Goal: Communication & Community: Connect with others

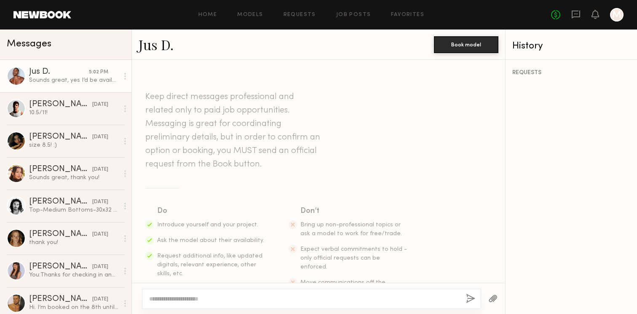
scroll to position [552, 0]
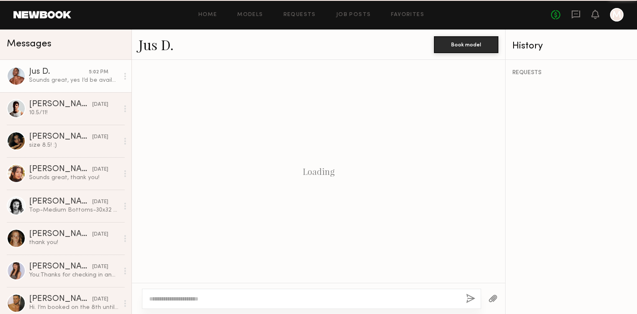
scroll to position [552, 0]
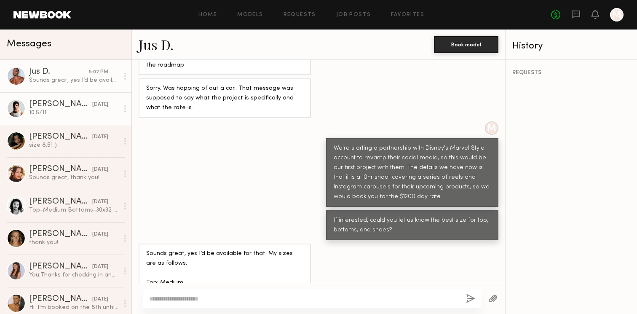
click at [59, 106] on div "[PERSON_NAME]" at bounding box center [60, 104] width 63 height 8
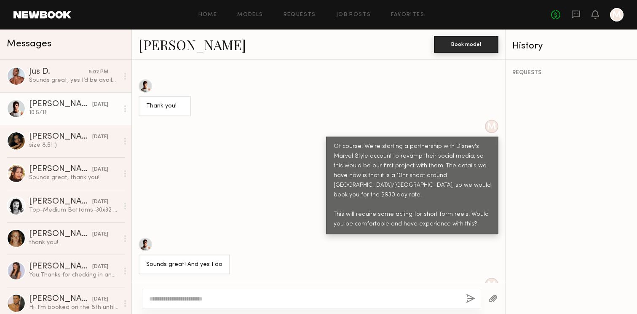
scroll to position [305, 0]
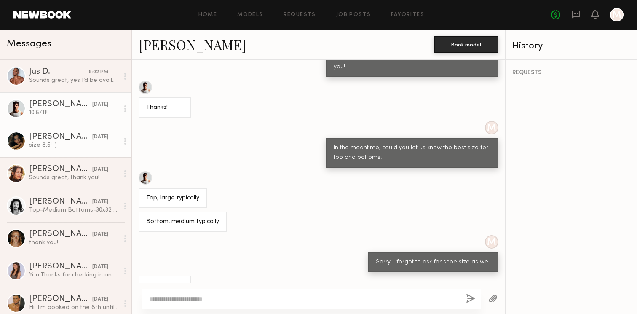
click at [63, 149] on link "[PERSON_NAME] [DATE] size 8.5! :)" at bounding box center [65, 141] width 131 height 32
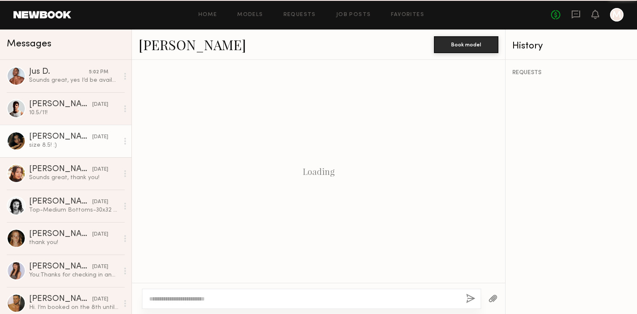
scroll to position [493, 0]
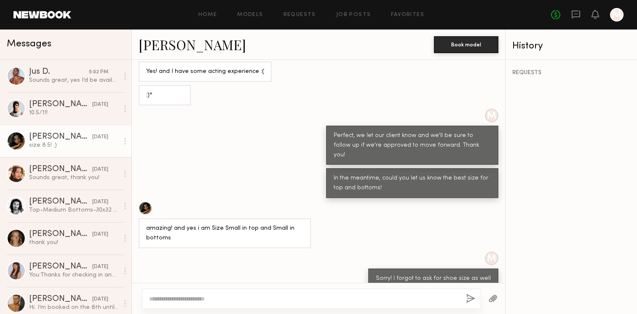
click at [179, 44] on link "[PERSON_NAME]" at bounding box center [192, 44] width 107 height 18
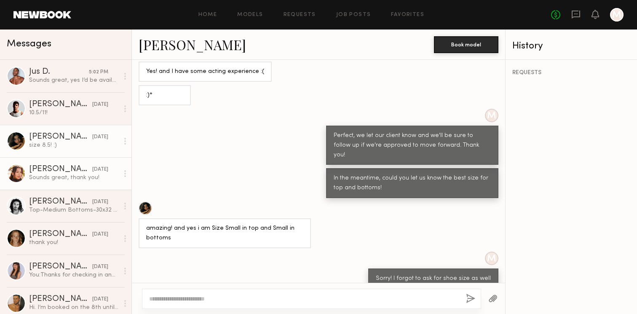
click at [51, 185] on link "[PERSON_NAME] [DATE] Sounds great, thank you!" at bounding box center [65, 173] width 131 height 32
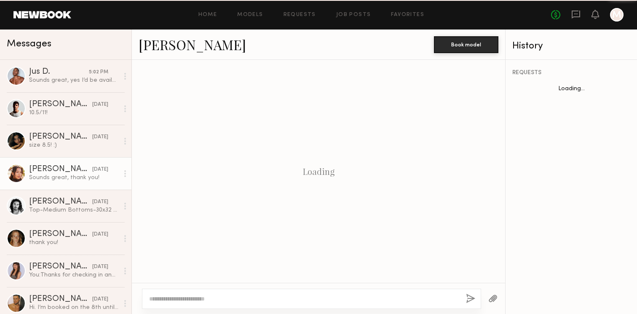
scroll to position [667, 0]
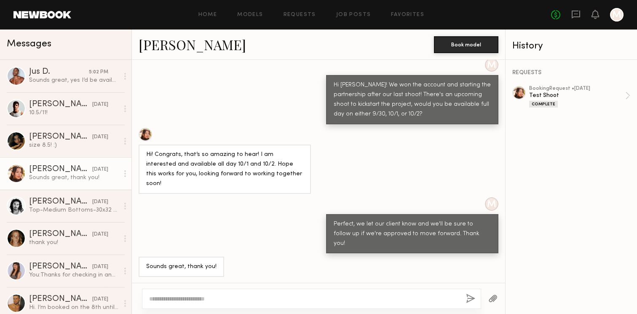
click at [164, 48] on link "[PERSON_NAME]" at bounding box center [192, 44] width 107 height 18
